Goal: Information Seeking & Learning: Learn about a topic

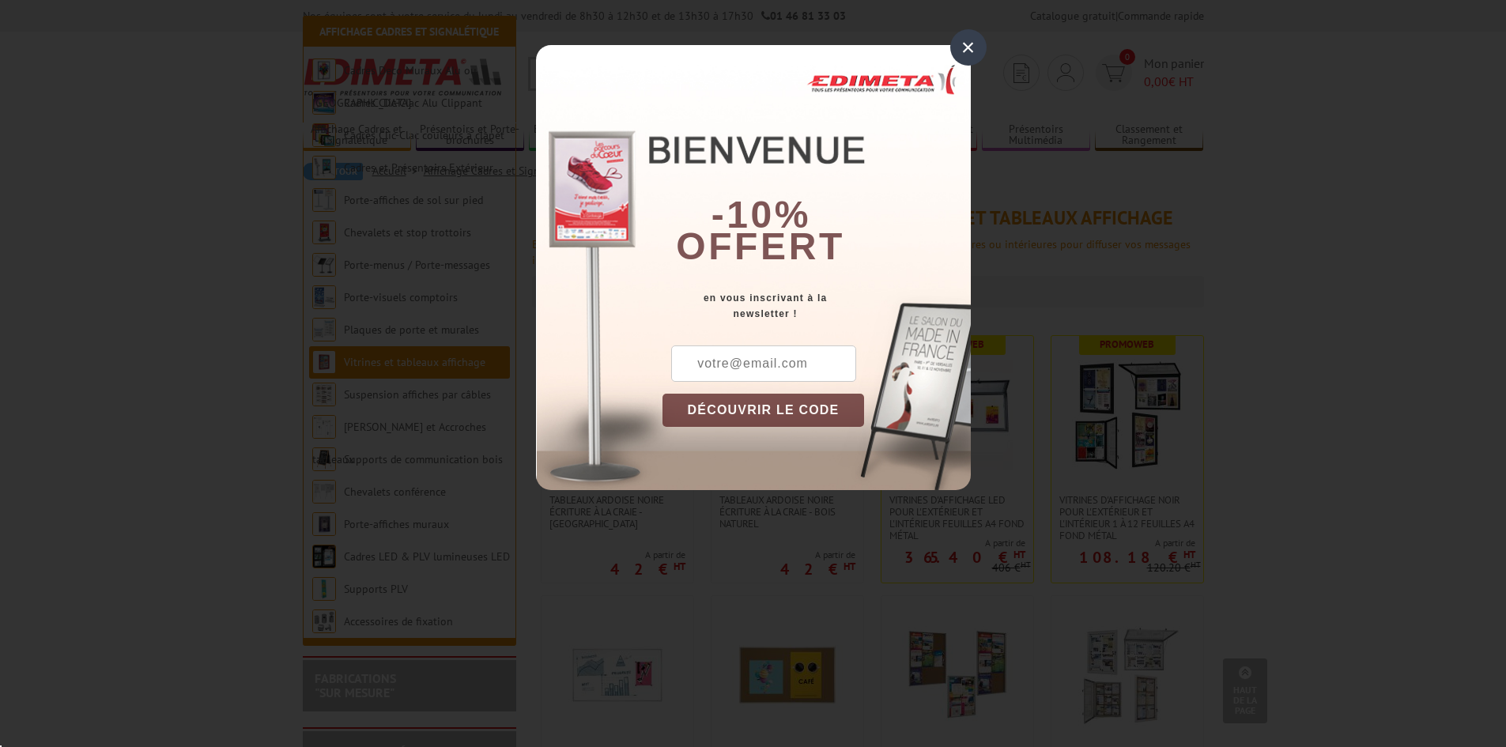
scroll to position [374, 0]
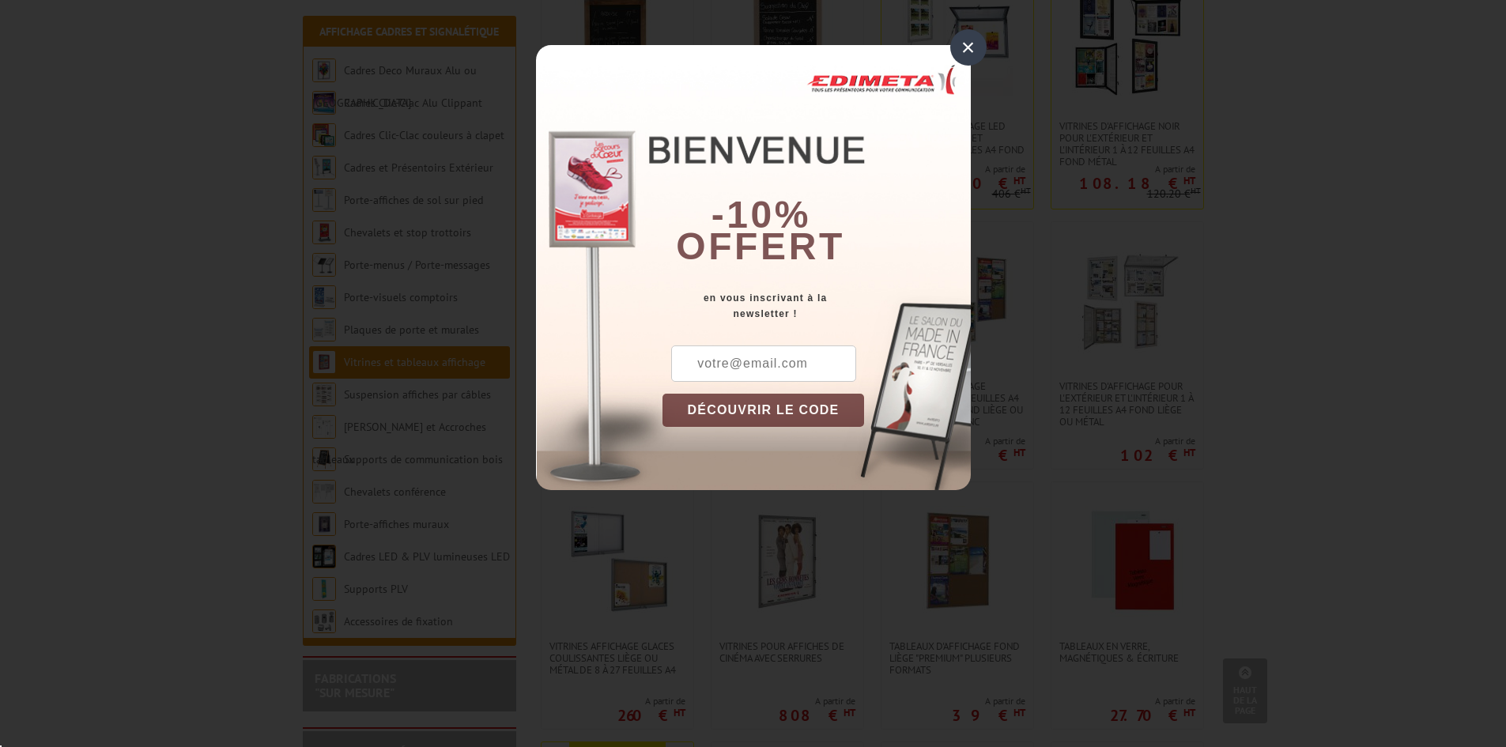
click at [971, 47] on div "×" at bounding box center [968, 47] width 36 height 36
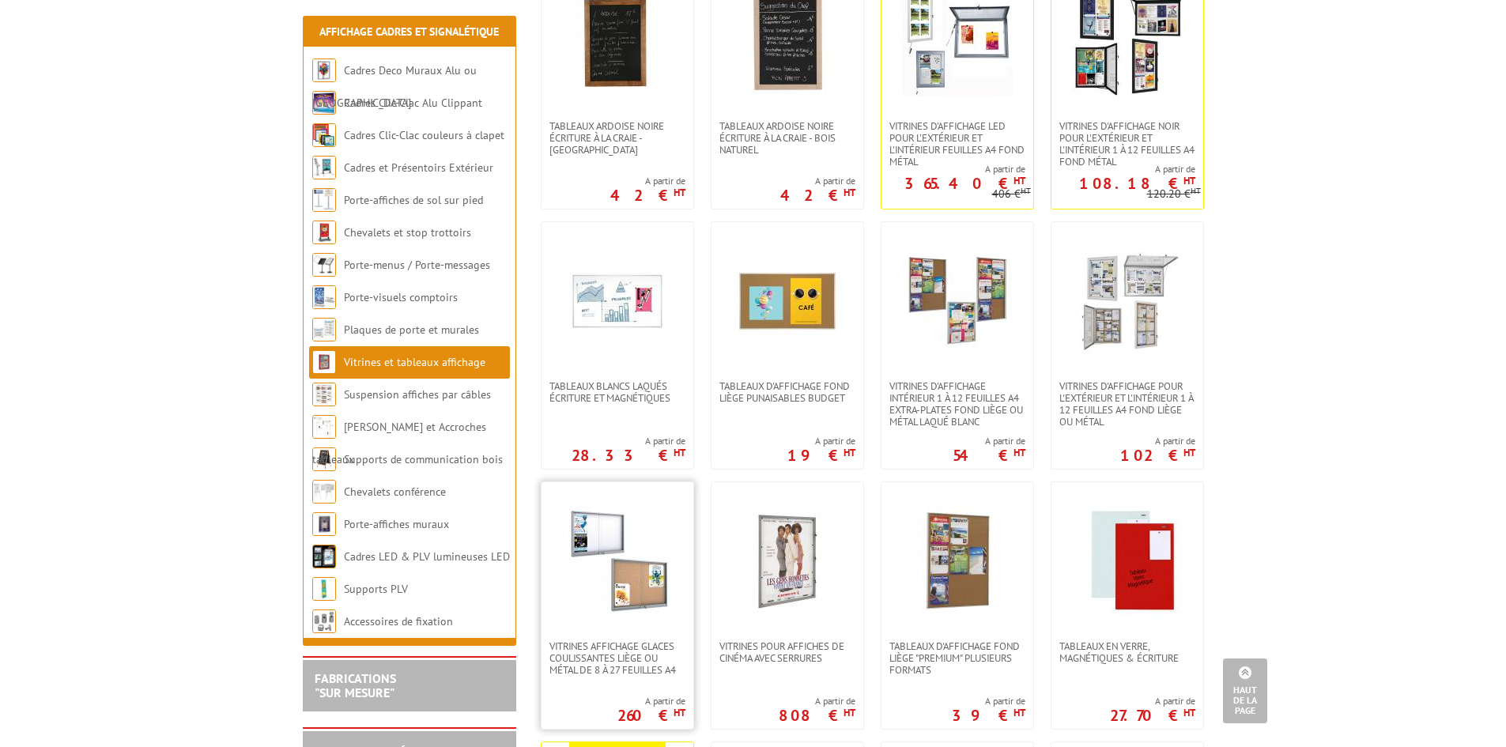
click at [635, 554] on img at bounding box center [617, 561] width 111 height 111
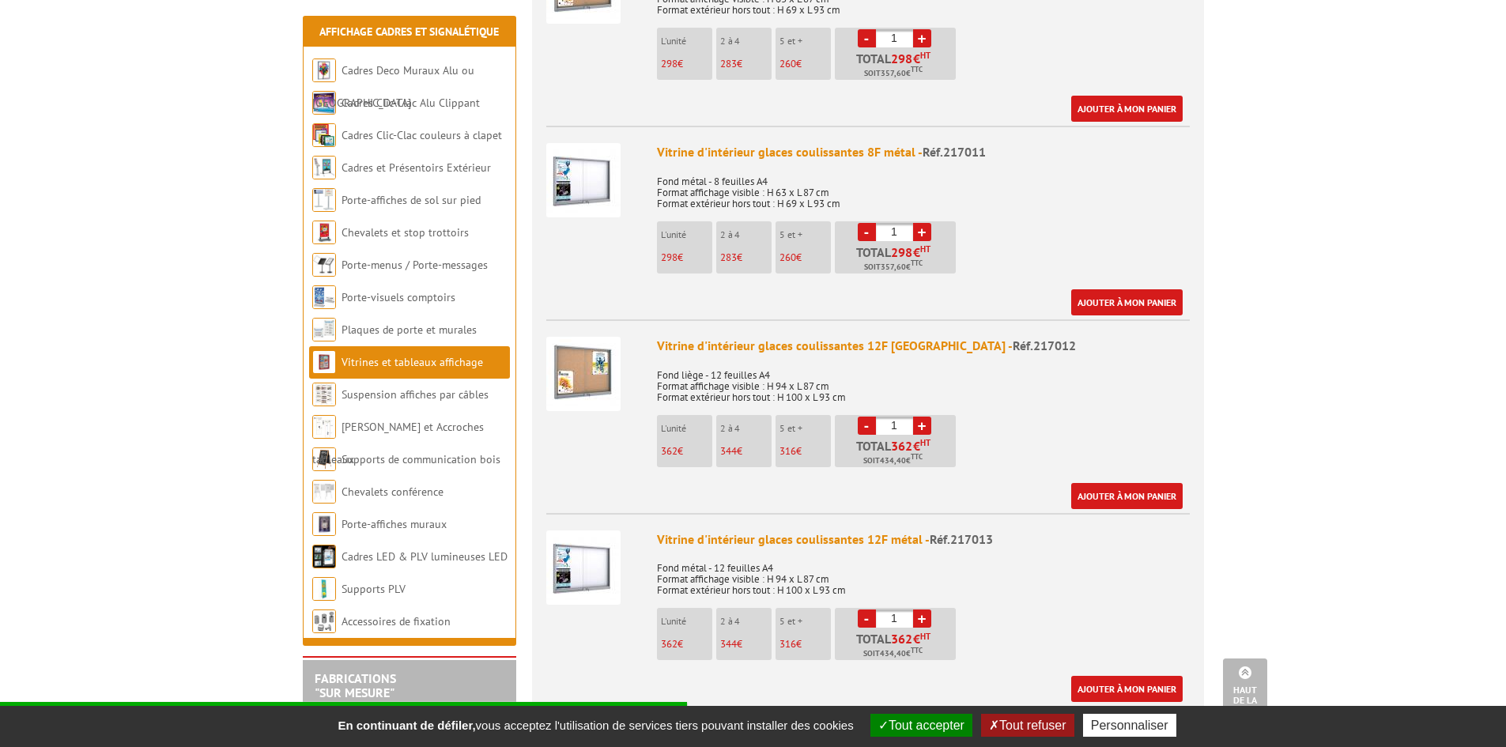
scroll to position [474, 0]
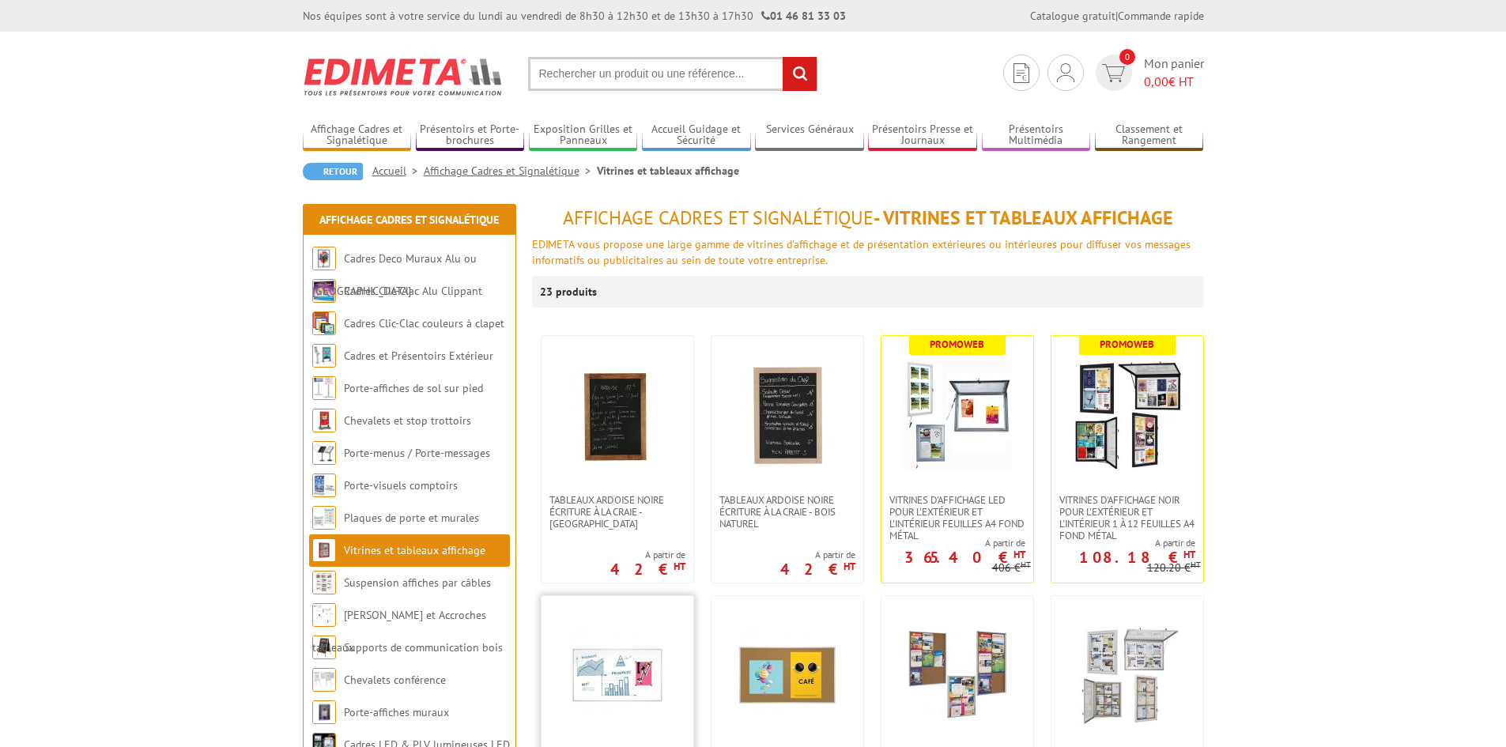
scroll to position [374, 0]
